Goal: Information Seeking & Learning: Check status

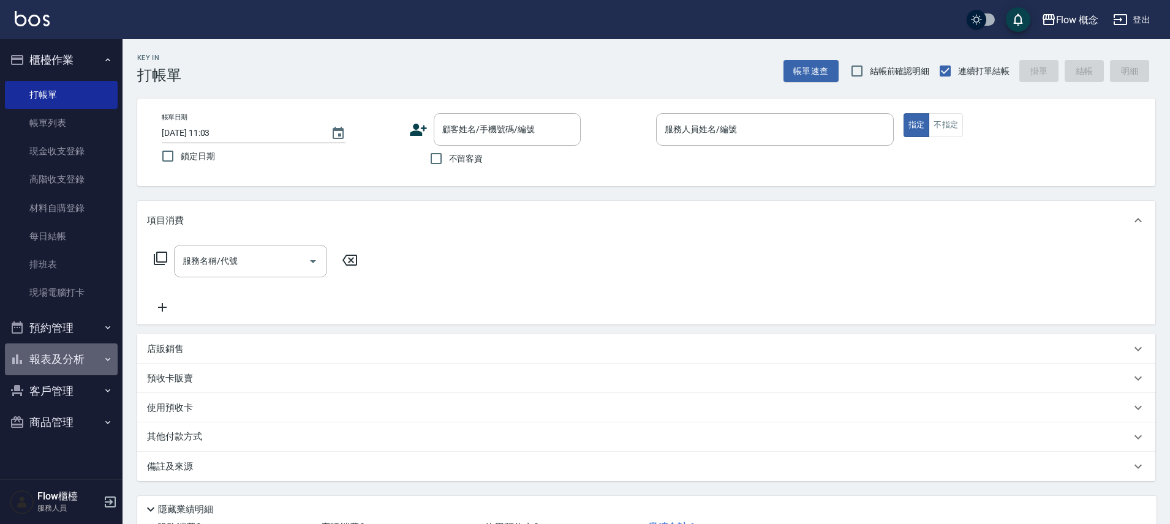
click at [76, 357] on button "報表及分析" at bounding box center [61, 360] width 113 height 32
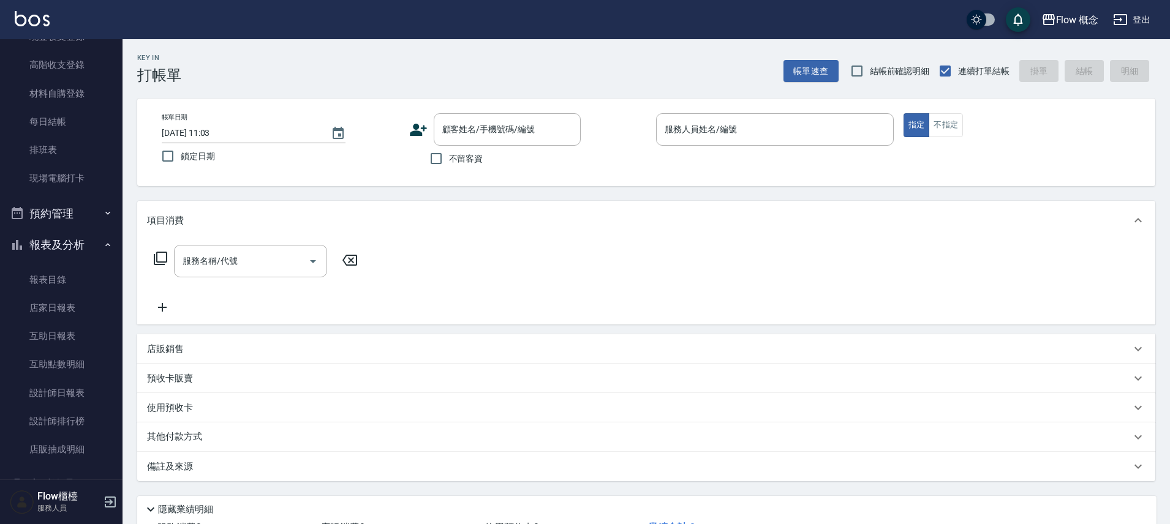
scroll to position [117, 0]
click at [71, 394] on link "設計師日報表" at bounding box center [61, 391] width 113 height 28
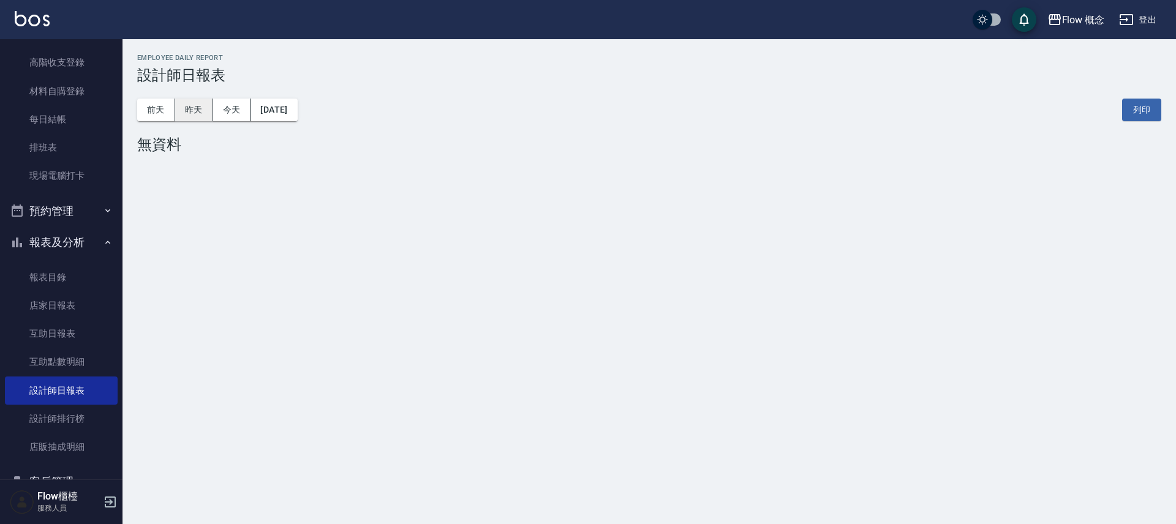
click at [202, 110] on button "昨天" at bounding box center [194, 110] width 38 height 23
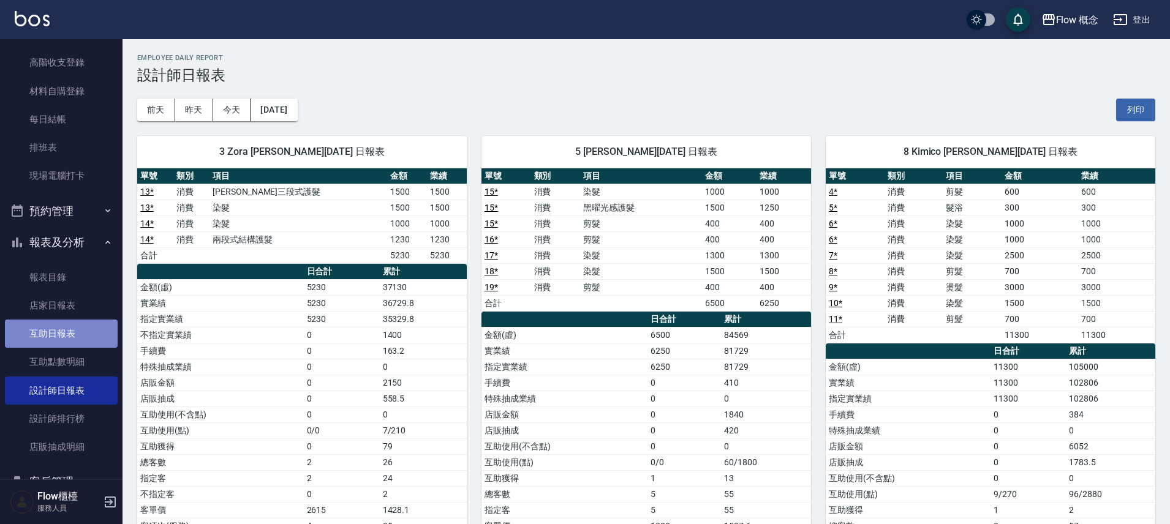
click at [80, 332] on link "互助日報表" at bounding box center [61, 334] width 113 height 28
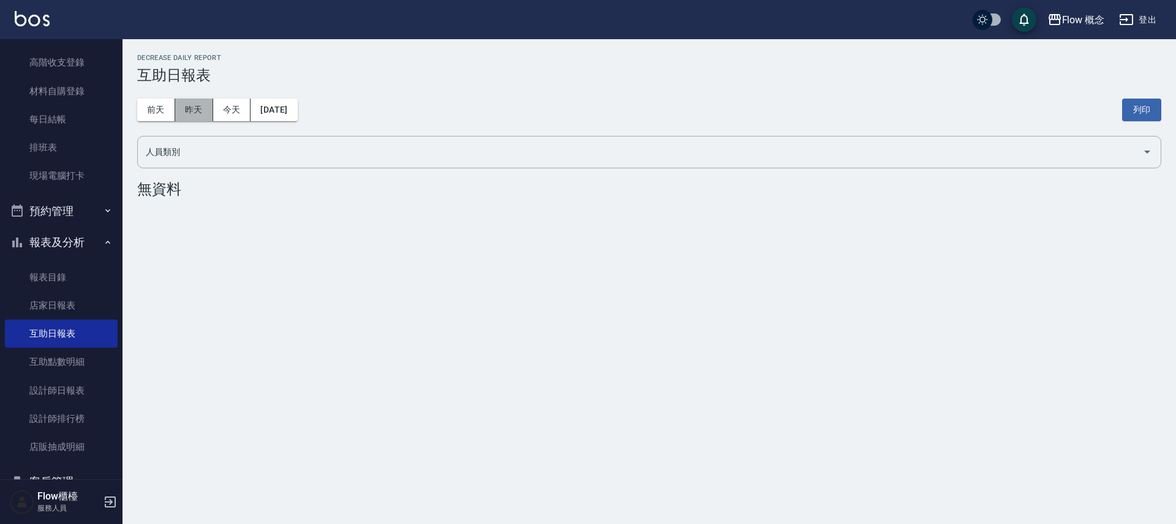
click at [189, 113] on button "昨天" at bounding box center [194, 110] width 38 height 23
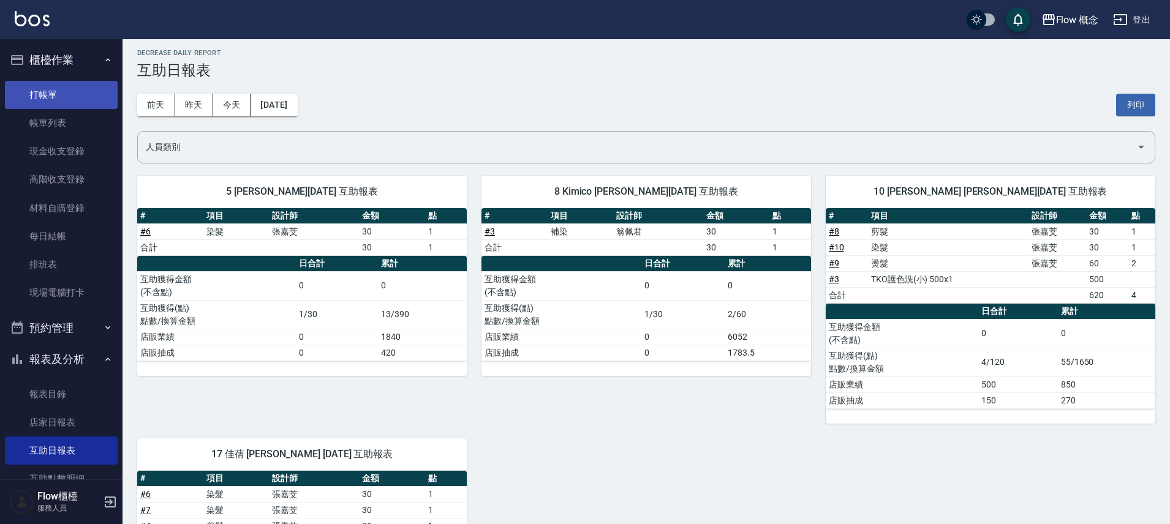
click at [36, 91] on link "打帳單" at bounding box center [61, 95] width 113 height 28
